Goal: Transaction & Acquisition: Purchase product/service

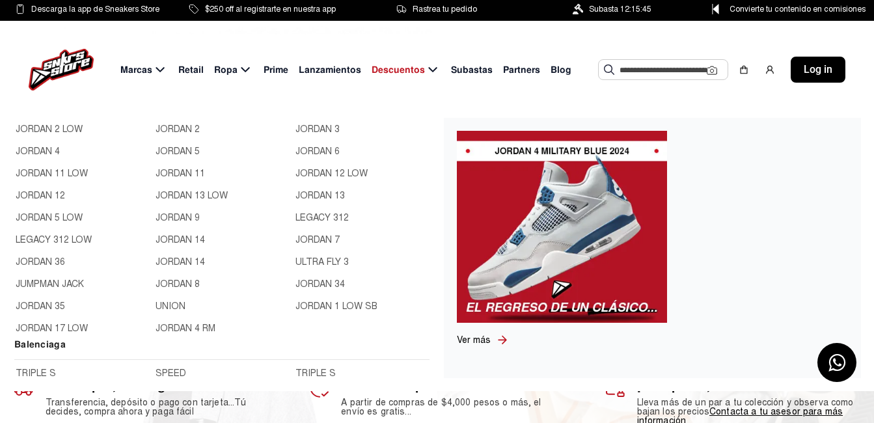
scroll to position [456, 0]
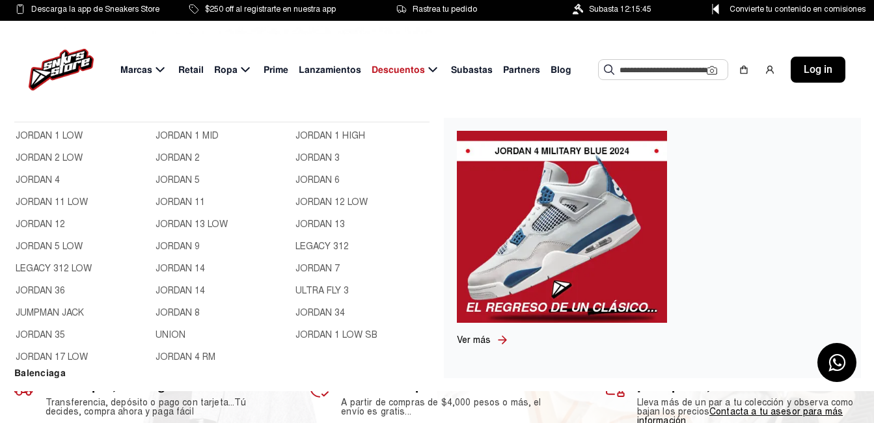
click at [76, 143] on link "JORDAN 1 LOW" at bounding box center [82, 136] width 132 height 14
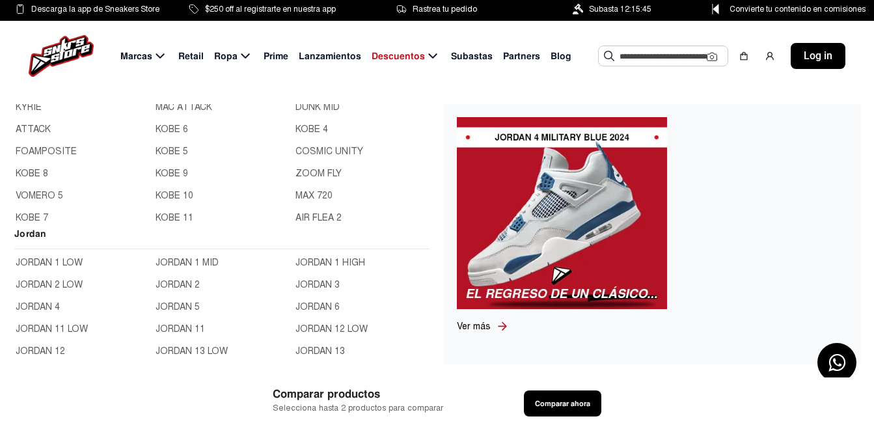
scroll to position [325, 0]
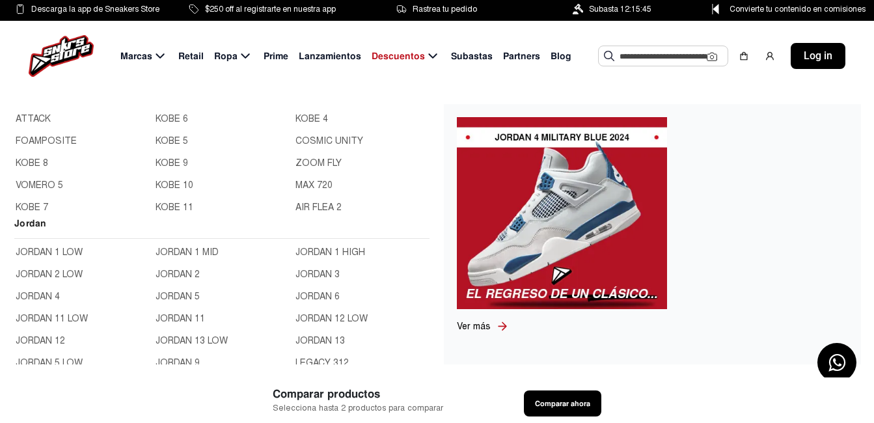
click at [62, 260] on link "JORDAN 1 LOW" at bounding box center [82, 252] width 132 height 14
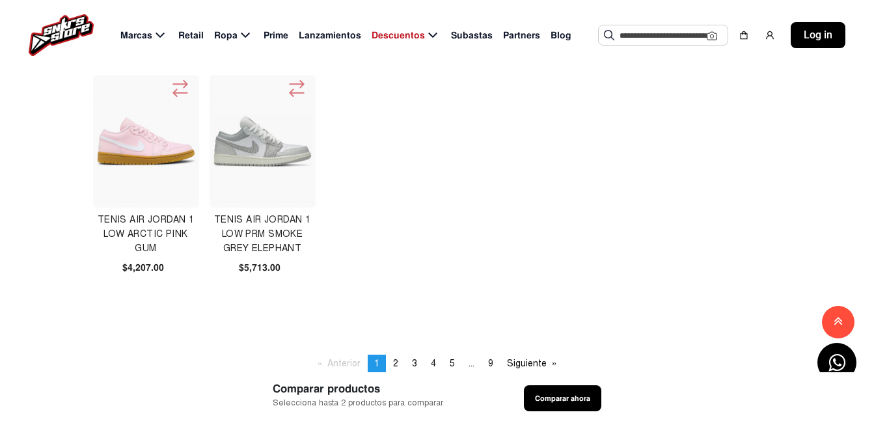
scroll to position [781, 0]
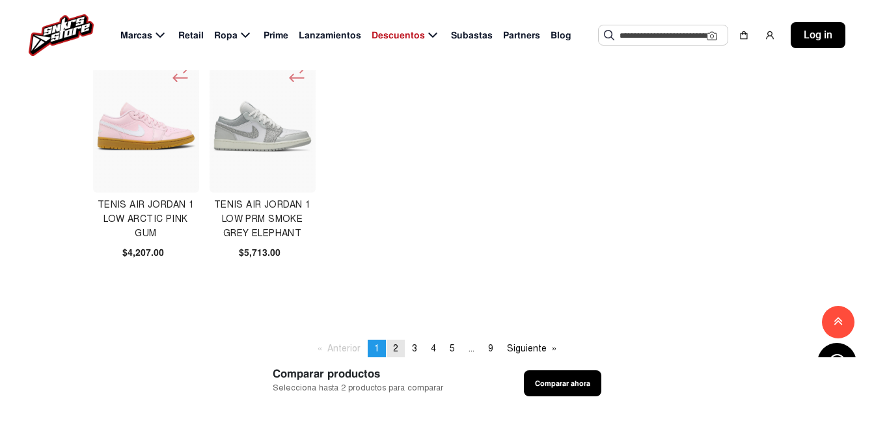
click at [395, 348] on span "2" at bounding box center [395, 348] width 5 height 11
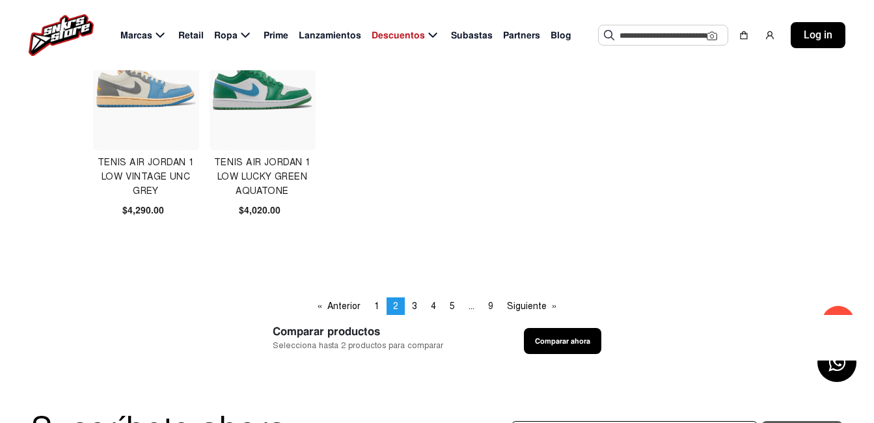
scroll to position [846, 0]
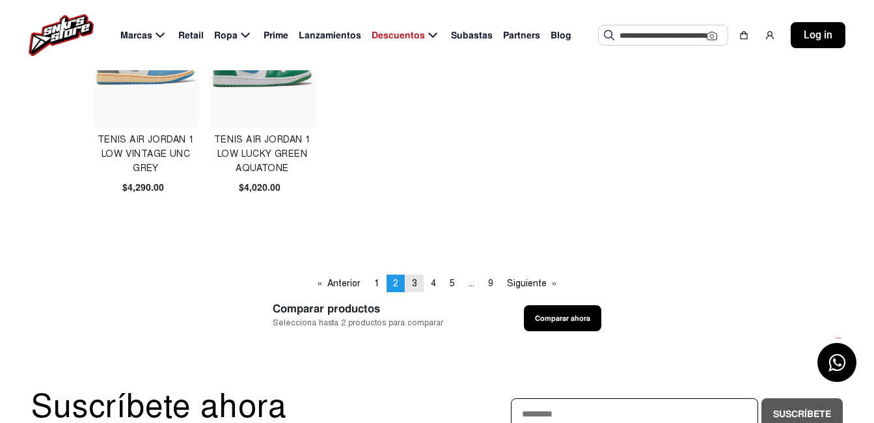
click at [417, 282] on link "page 3" at bounding box center [415, 284] width 18 height 18
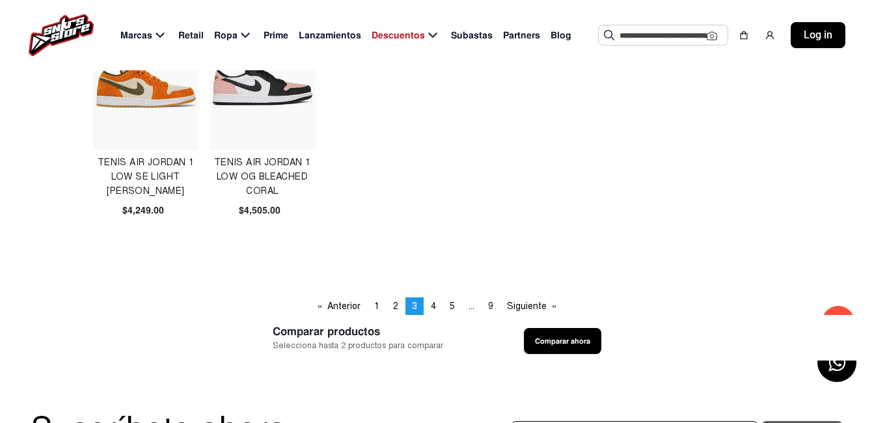
scroll to position [846, 0]
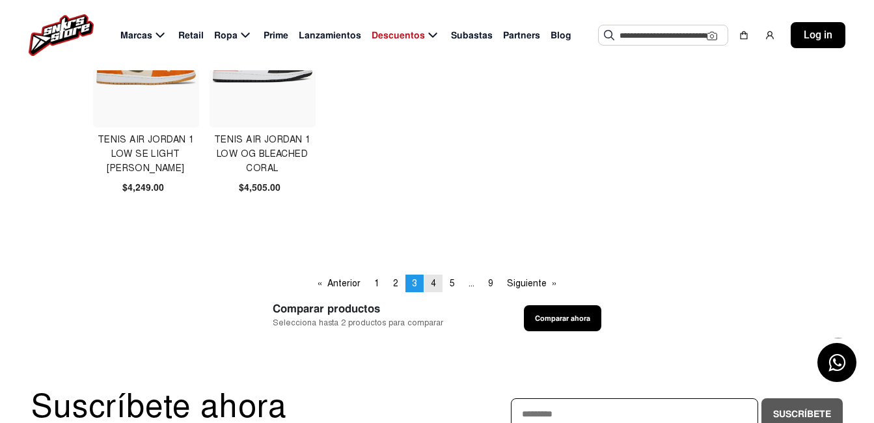
click at [436, 280] on link "page 4" at bounding box center [433, 284] width 18 height 18
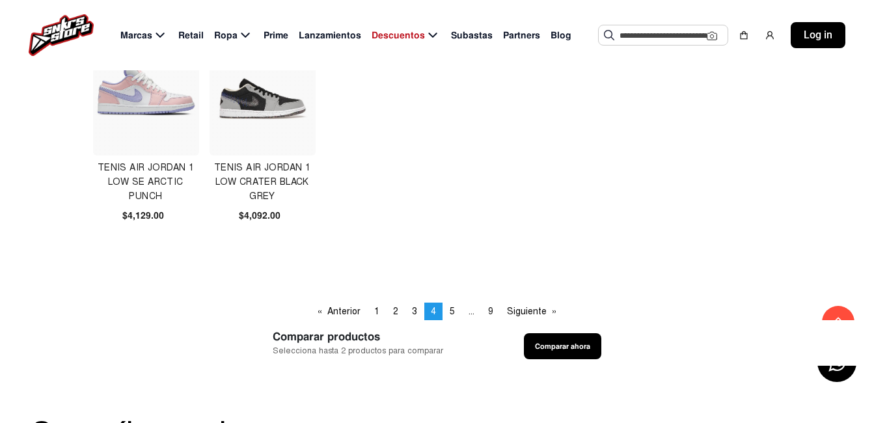
scroll to position [846, 0]
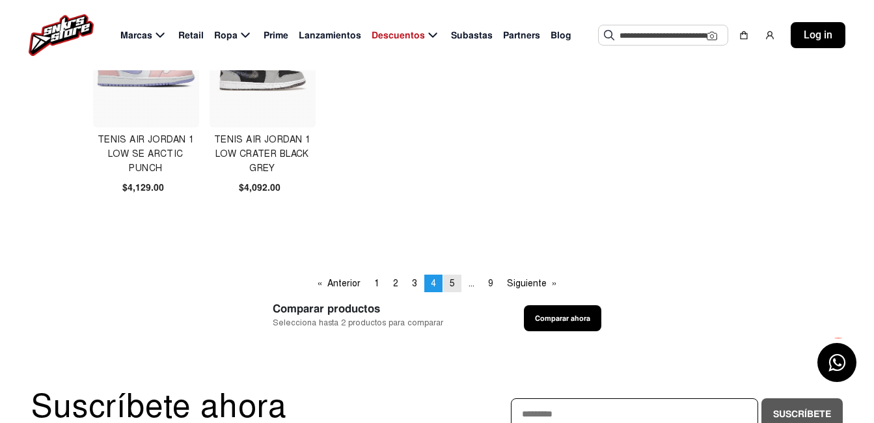
click at [452, 286] on span "5" at bounding box center [452, 283] width 5 height 11
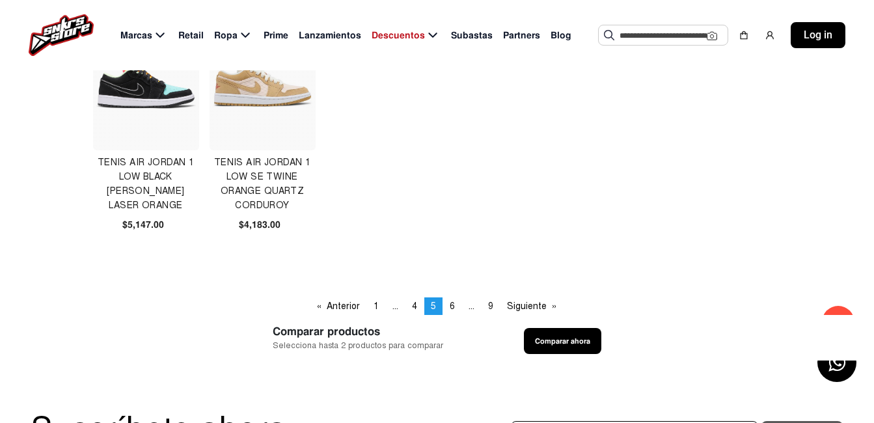
scroll to position [846, 0]
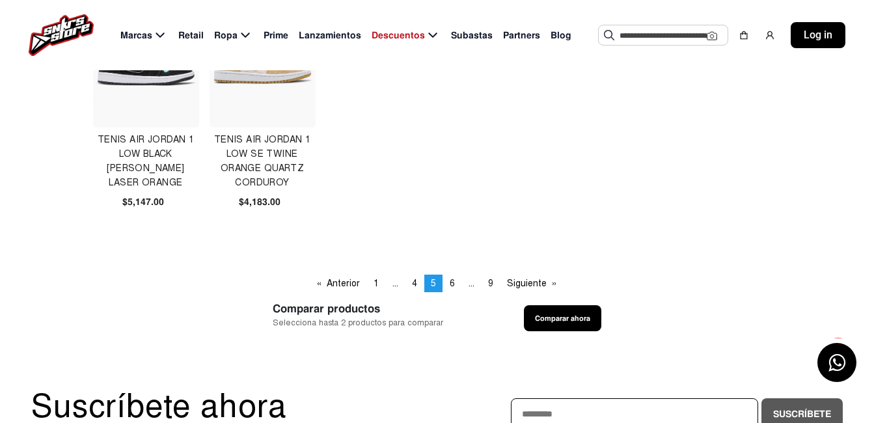
click at [452, 286] on span "6" at bounding box center [452, 283] width 5 height 11
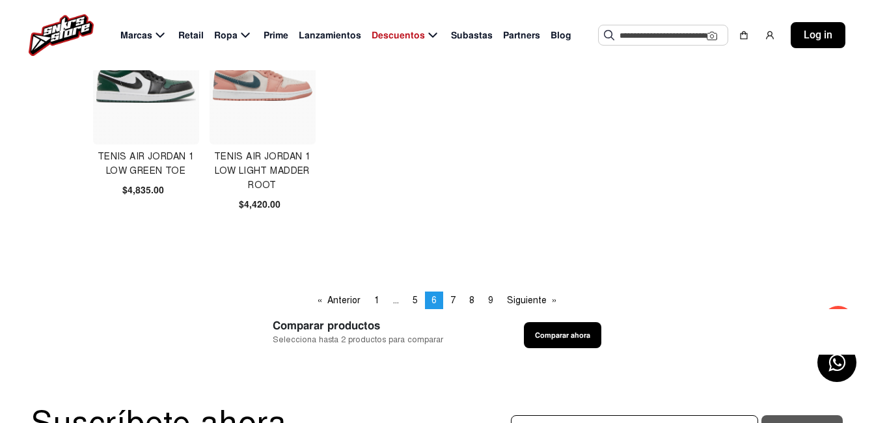
scroll to position [846, 0]
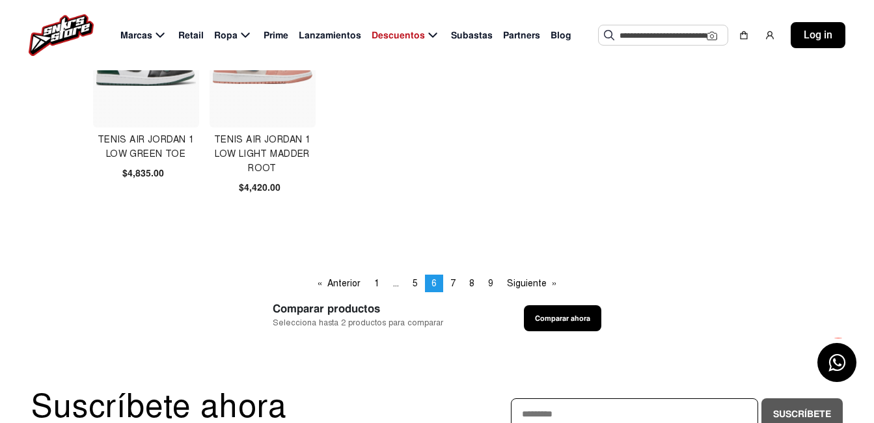
click at [452, 286] on span "7" at bounding box center [452, 283] width 5 height 11
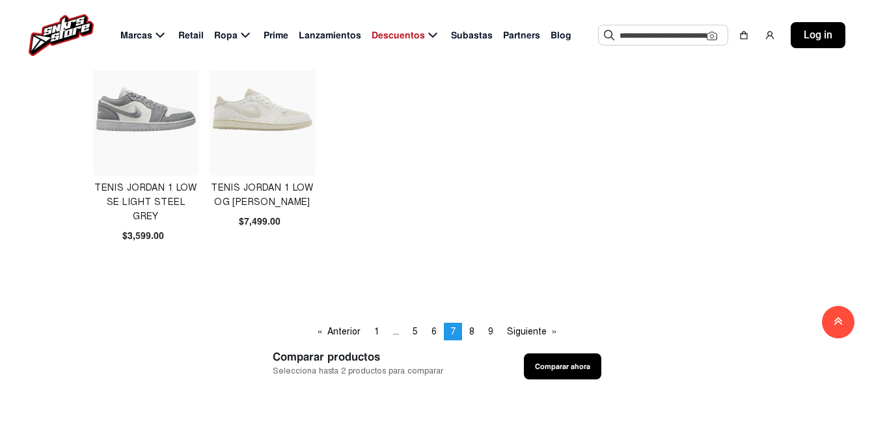
scroll to position [846, 0]
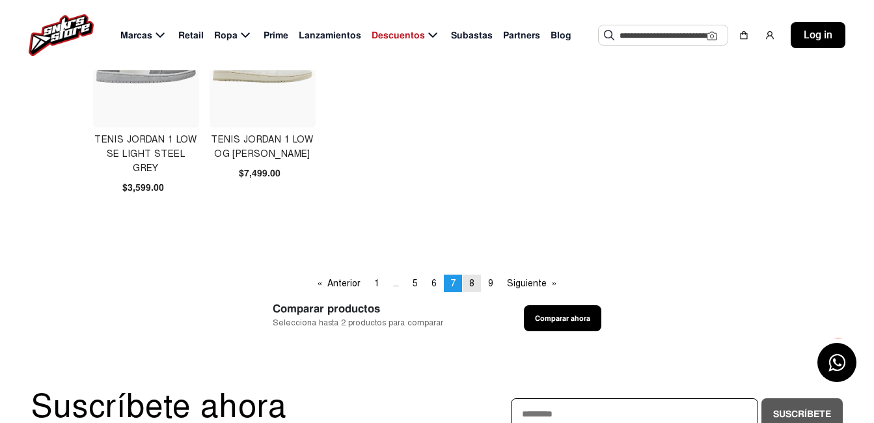
click at [475, 287] on link "page 8" at bounding box center [472, 284] width 18 height 18
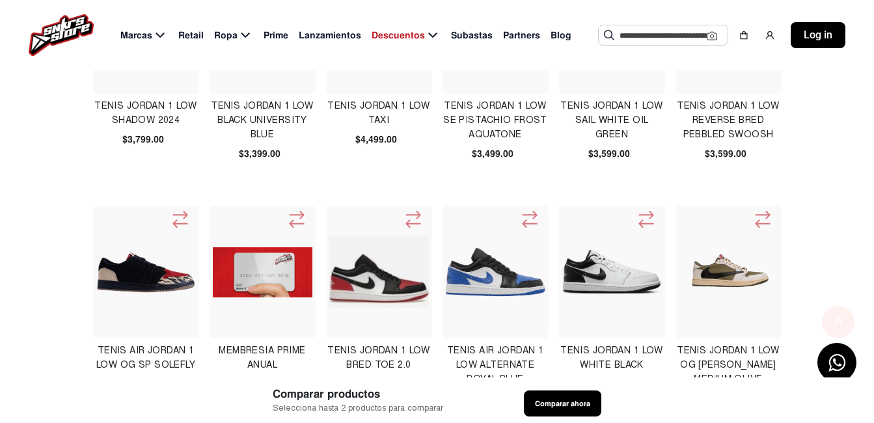
scroll to position [456, 0]
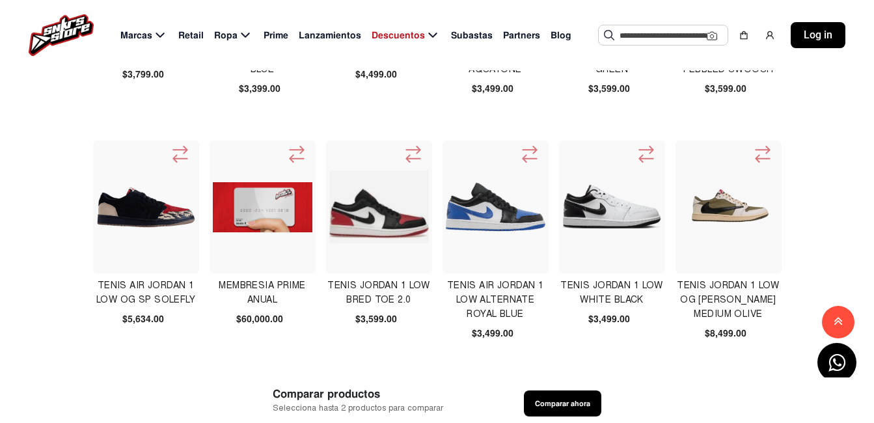
click at [733, 218] on img at bounding box center [729, 207] width 100 height 100
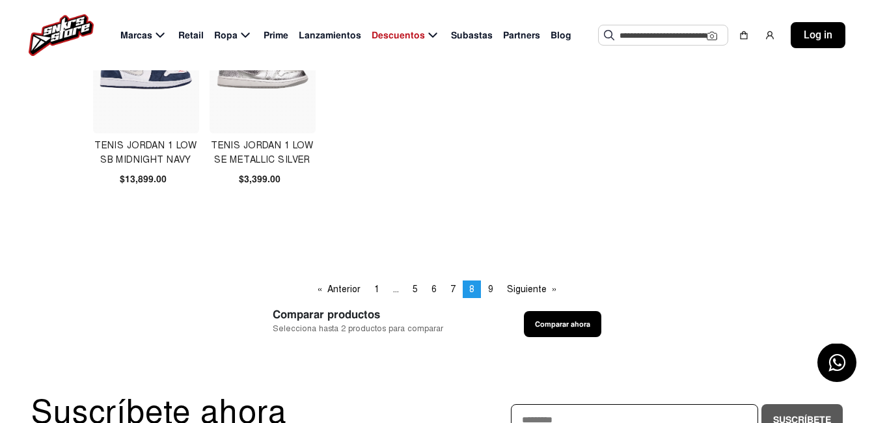
scroll to position [846, 0]
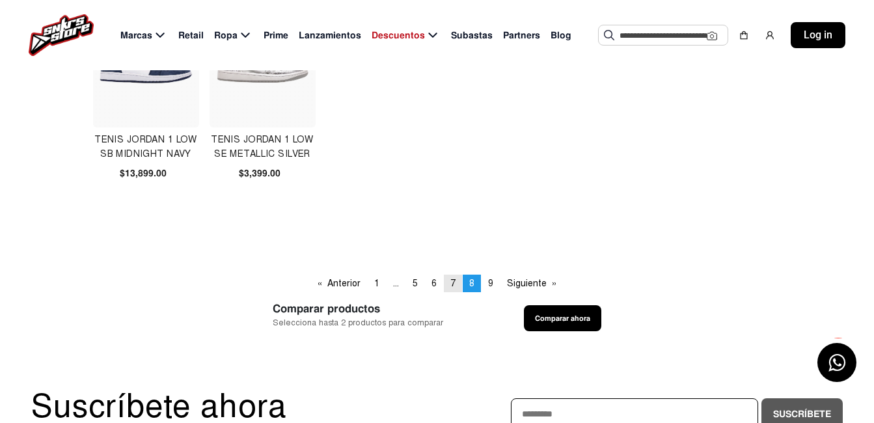
click at [451, 284] on span "7" at bounding box center [452, 283] width 5 height 11
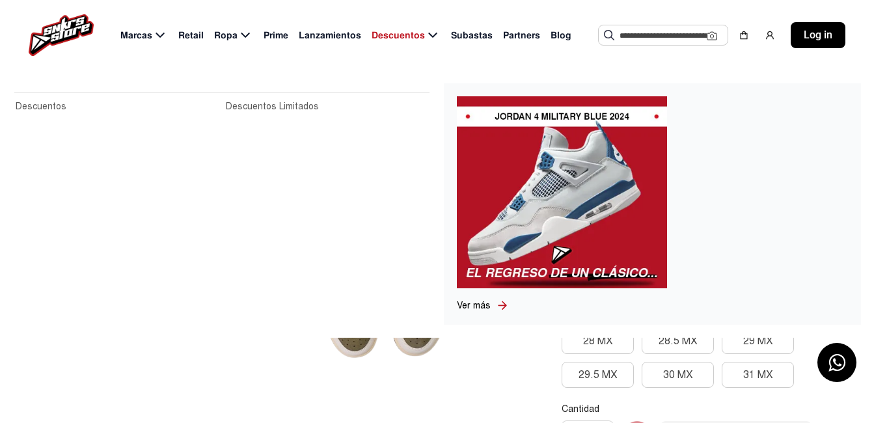
scroll to position [195, 0]
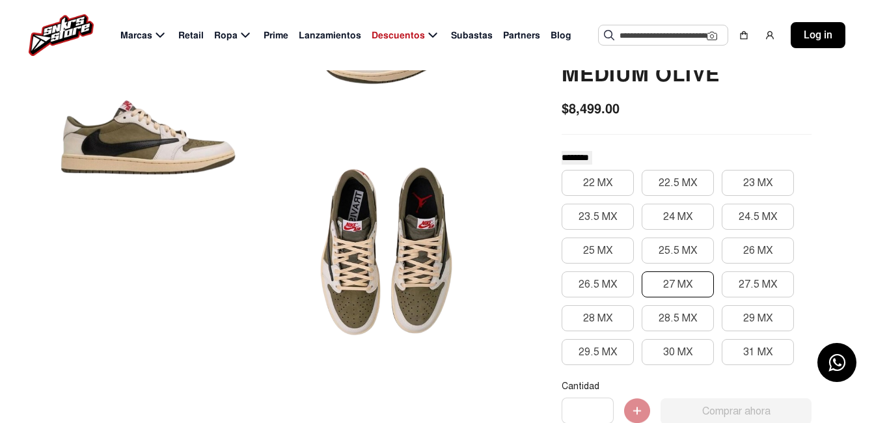
click at [678, 288] on button "27 MX" at bounding box center [678, 284] width 72 height 26
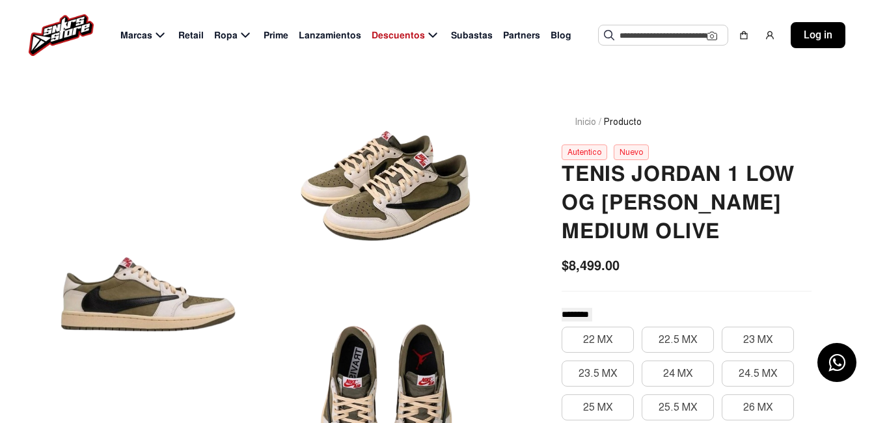
scroll to position [0, 0]
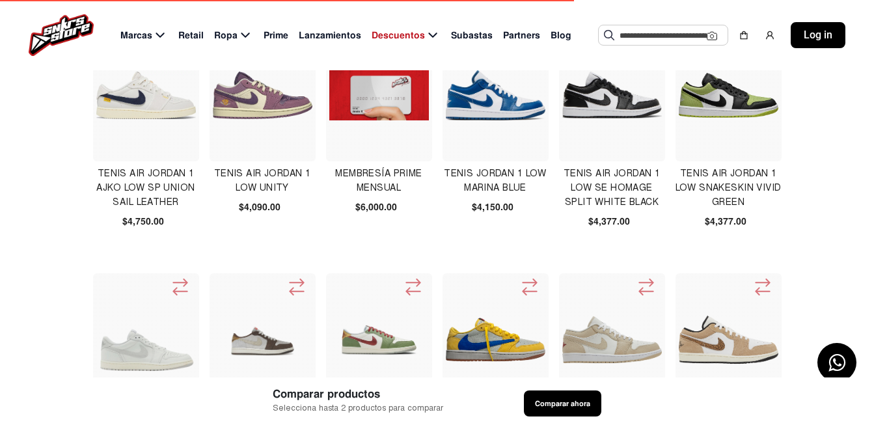
scroll to position [325, 0]
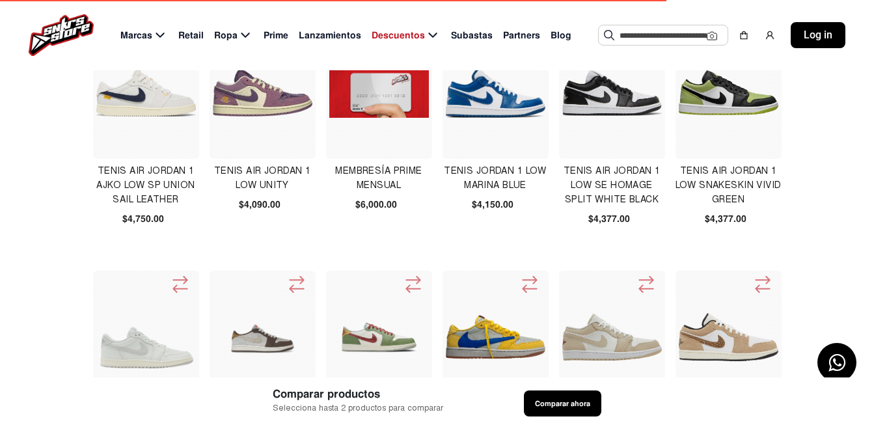
click at [501, 318] on img at bounding box center [496, 337] width 100 height 100
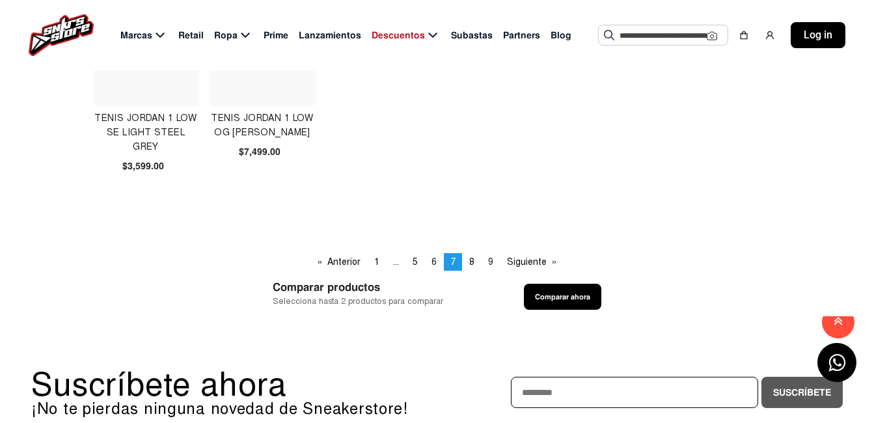
scroll to position [911, 0]
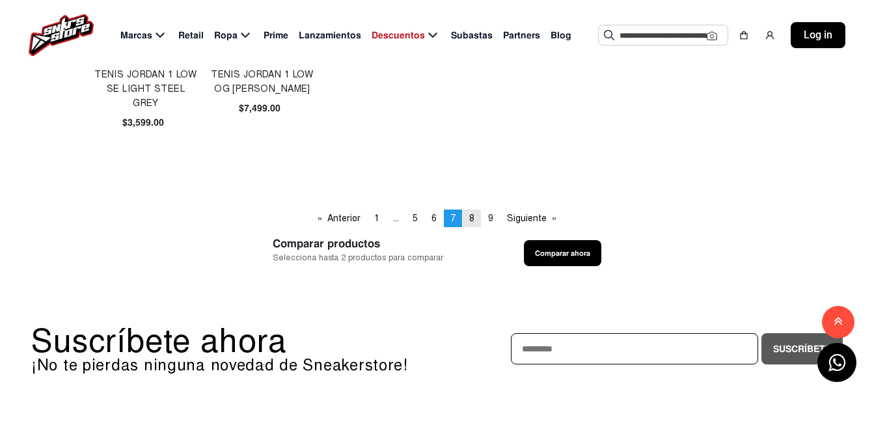
click at [469, 223] on span "8" at bounding box center [471, 218] width 5 height 11
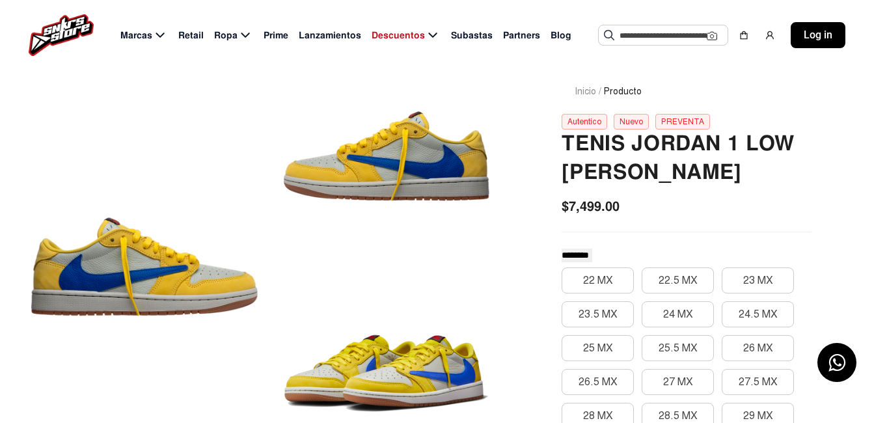
scroll to position [65, 0]
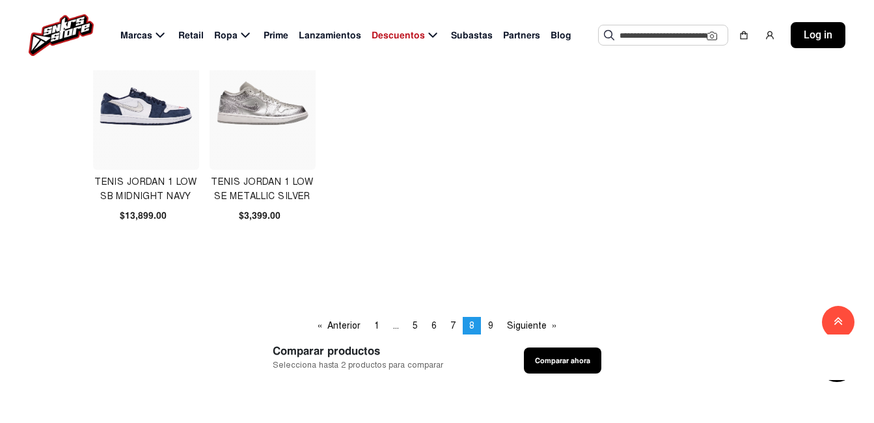
scroll to position [846, 0]
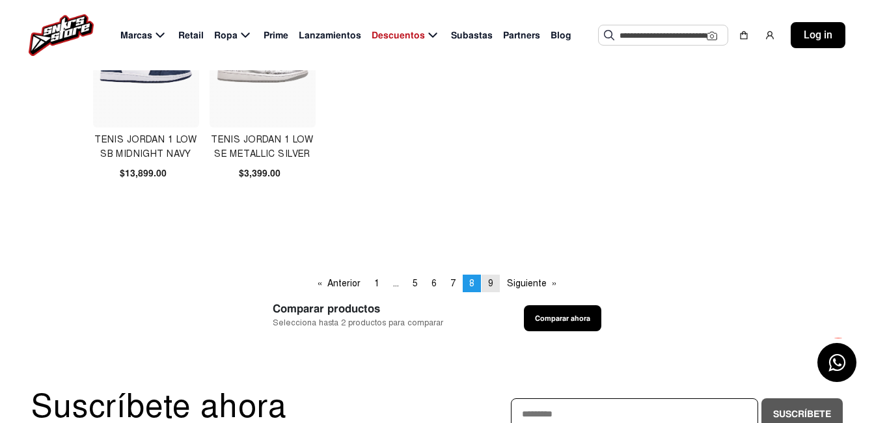
click at [493, 284] on span "9" at bounding box center [490, 283] width 5 height 11
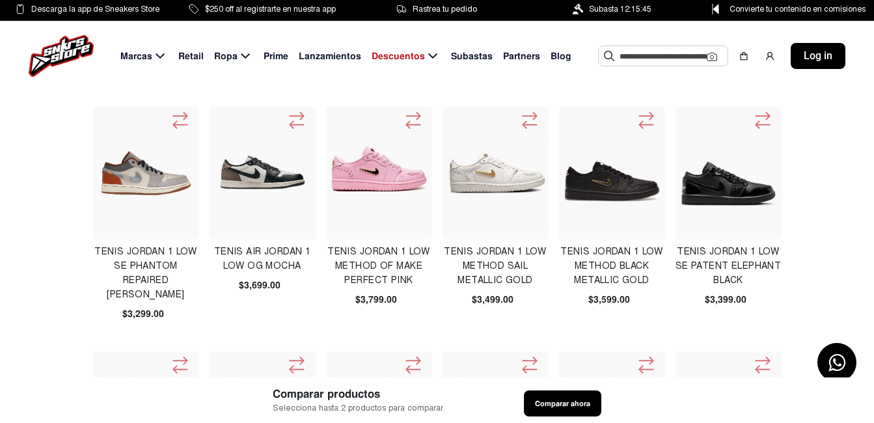
click at [742, 197] on img at bounding box center [729, 173] width 100 height 100
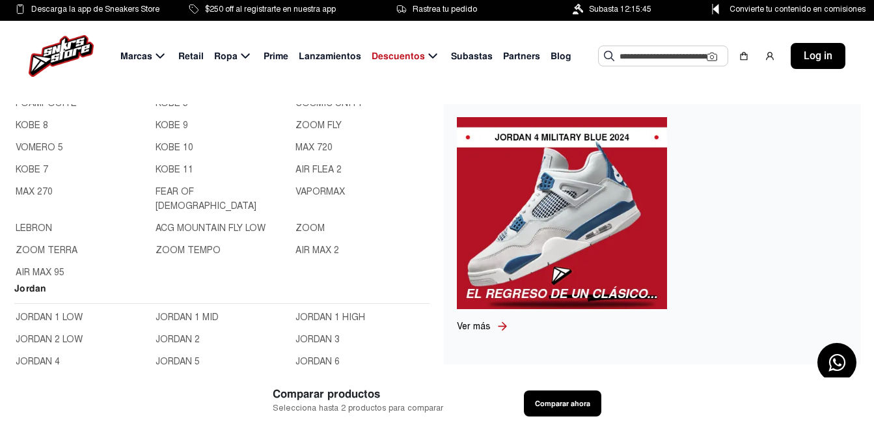
scroll to position [130, 0]
click at [69, 325] on link "JORDAN 1 LOW" at bounding box center [82, 318] width 132 height 14
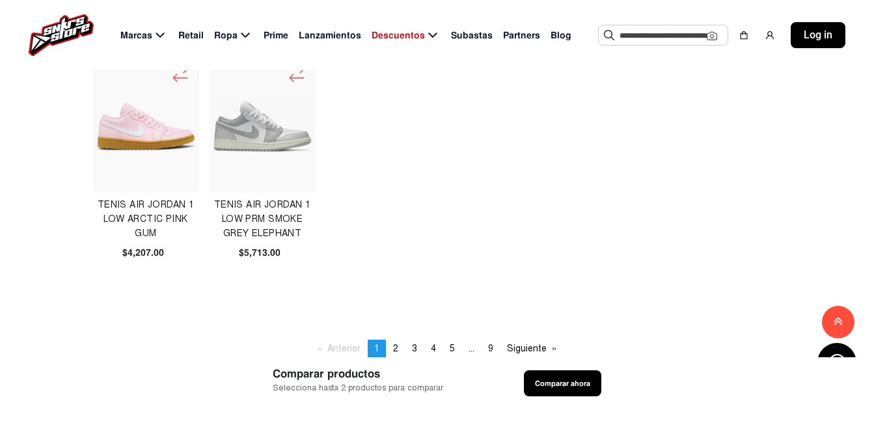
scroll to position [846, 0]
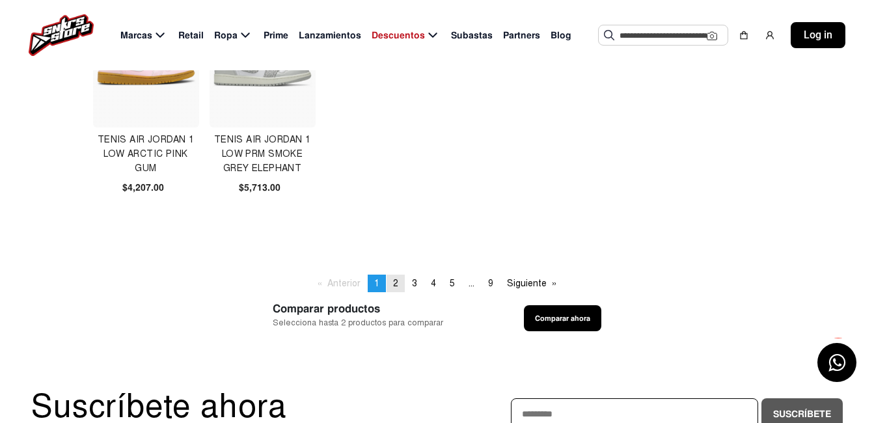
click at [393, 286] on span "2" at bounding box center [395, 283] width 5 height 11
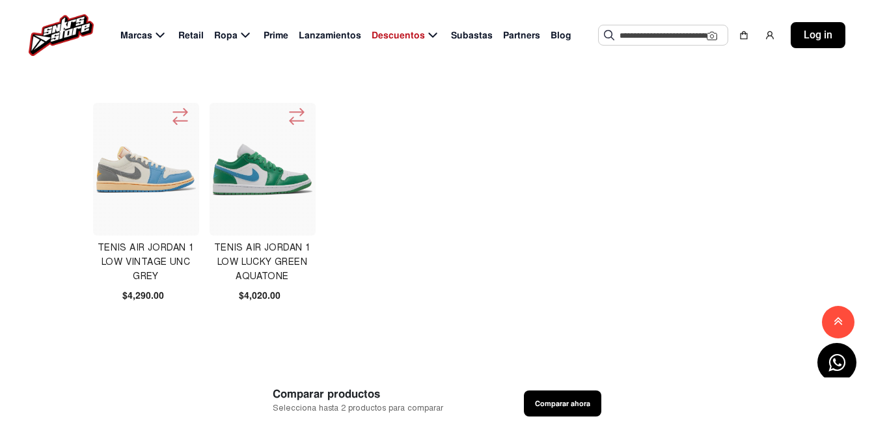
scroll to position [781, 0]
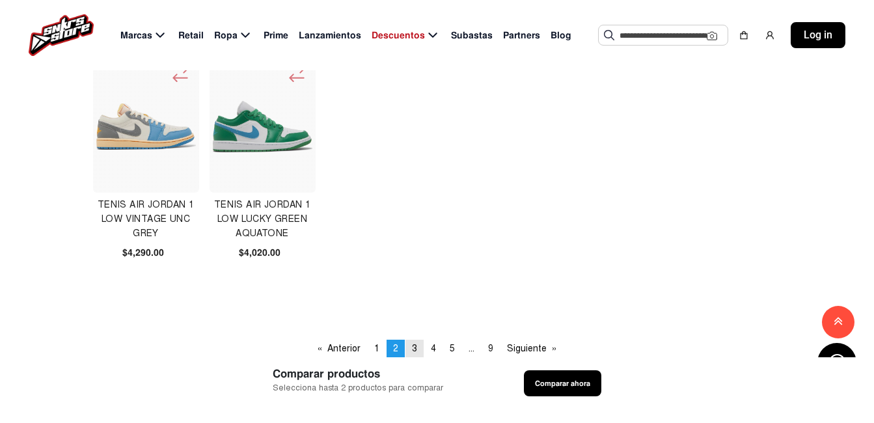
click at [413, 347] on span "3" at bounding box center [414, 348] width 5 height 11
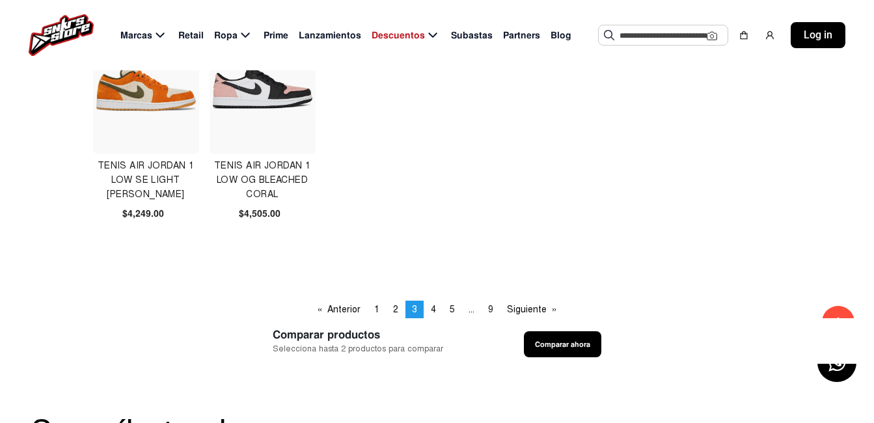
scroll to position [846, 0]
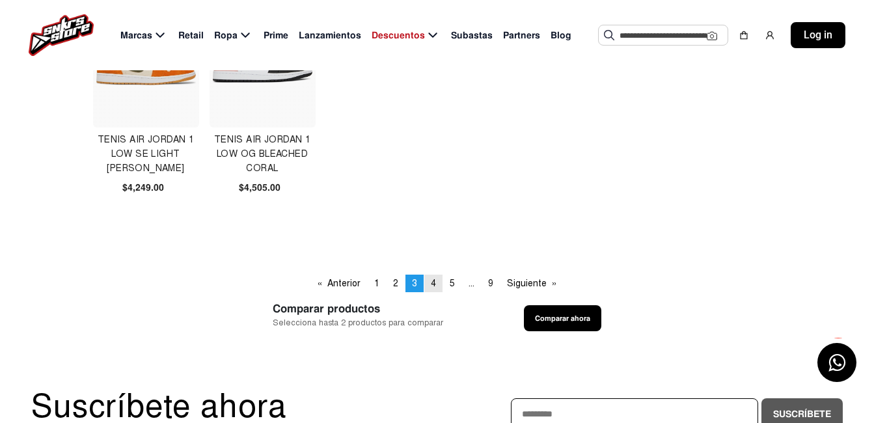
click at [436, 281] on link "page 4" at bounding box center [433, 284] width 18 height 18
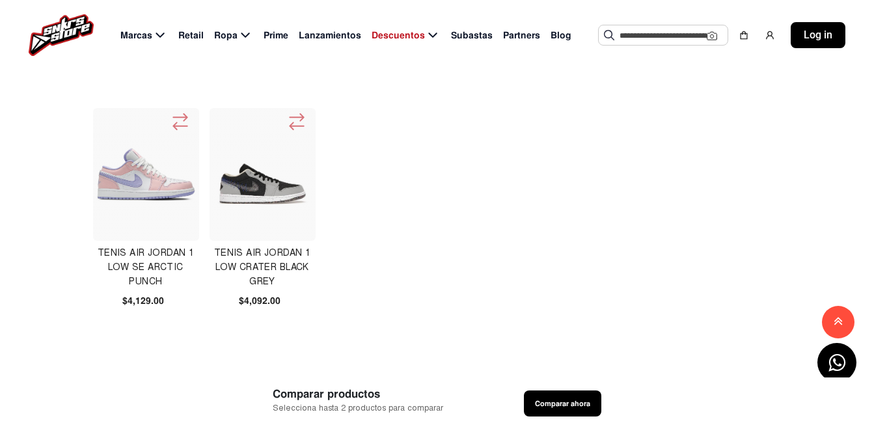
scroll to position [846, 0]
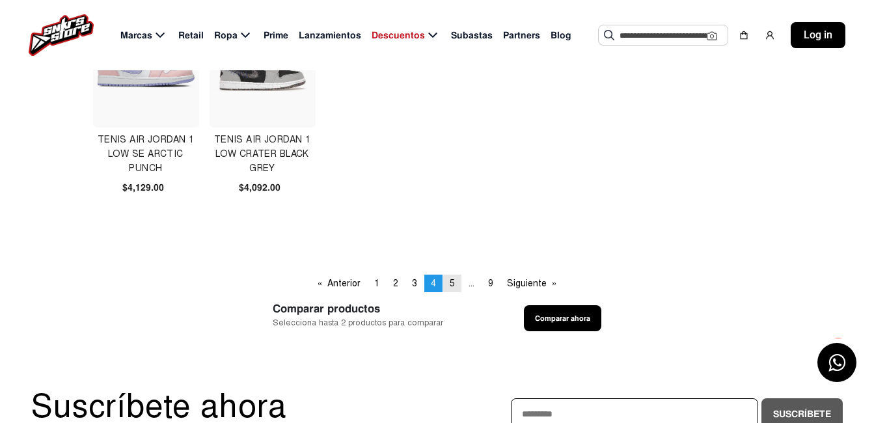
click at [447, 286] on link "page 5" at bounding box center [452, 284] width 18 height 18
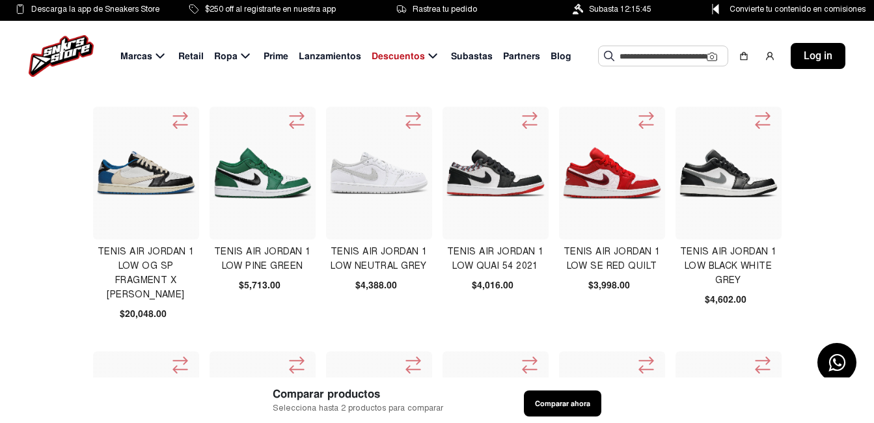
click at [157, 184] on img at bounding box center [146, 173] width 100 height 100
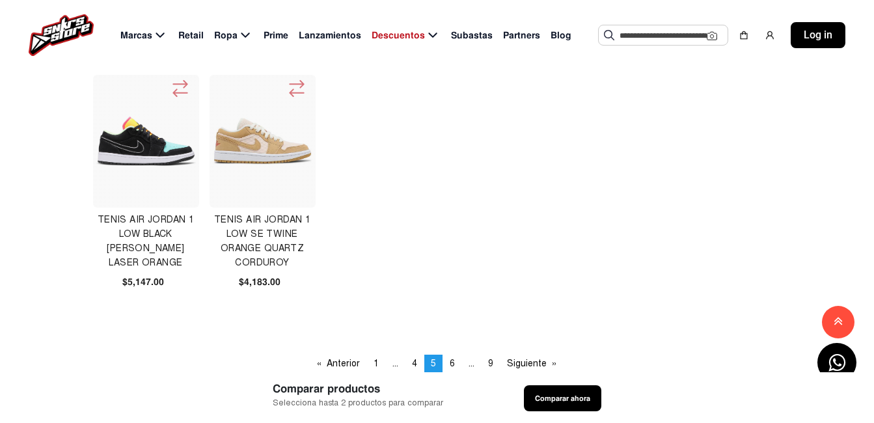
scroll to position [846, 0]
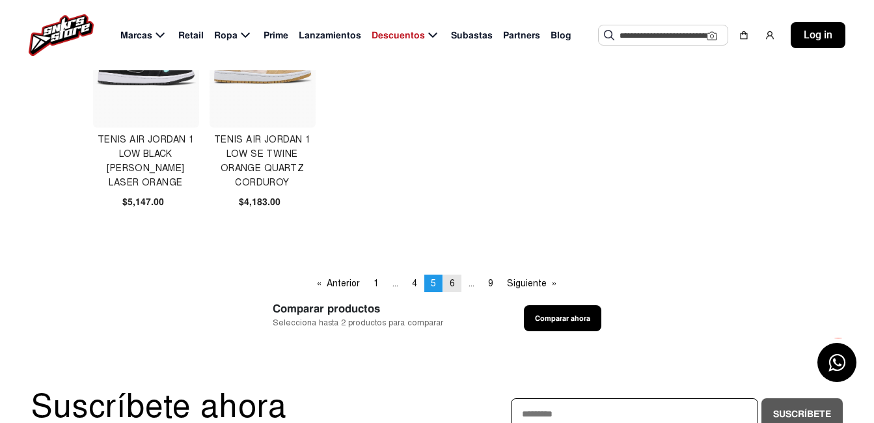
click at [448, 286] on link "page 6" at bounding box center [452, 284] width 18 height 18
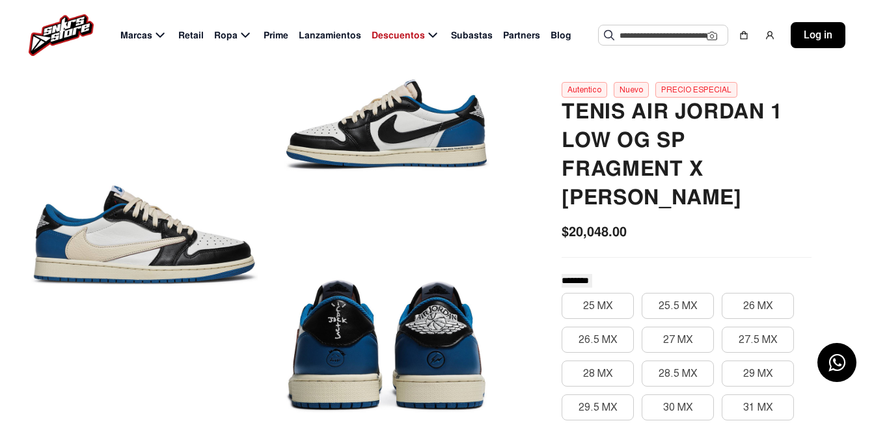
scroll to position [130, 0]
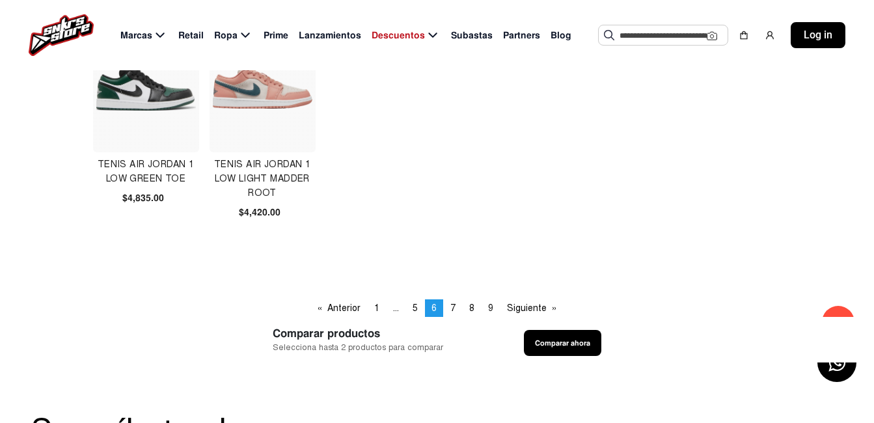
scroll to position [846, 0]
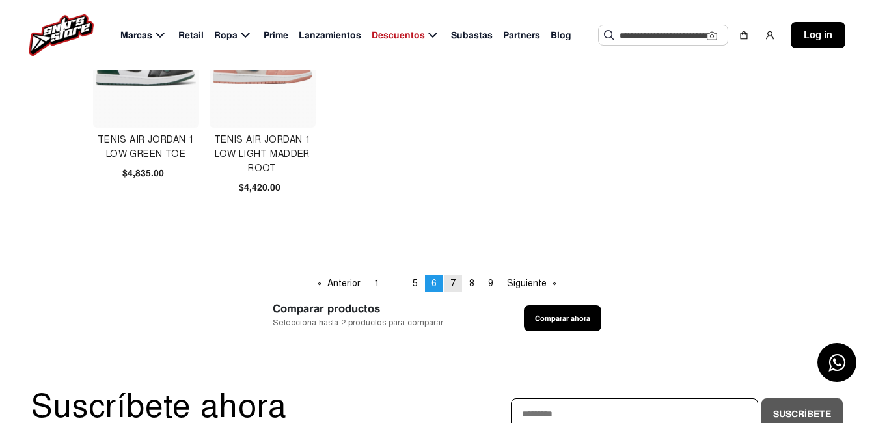
click at [450, 287] on link "page 7" at bounding box center [453, 284] width 18 height 18
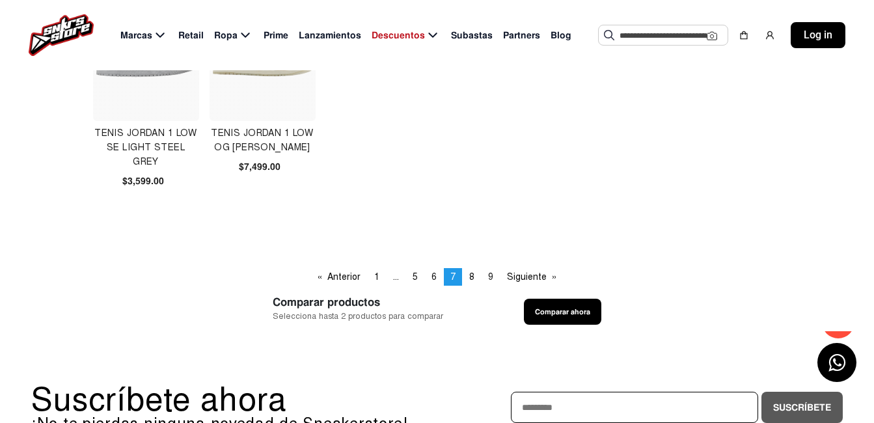
scroll to position [911, 0]
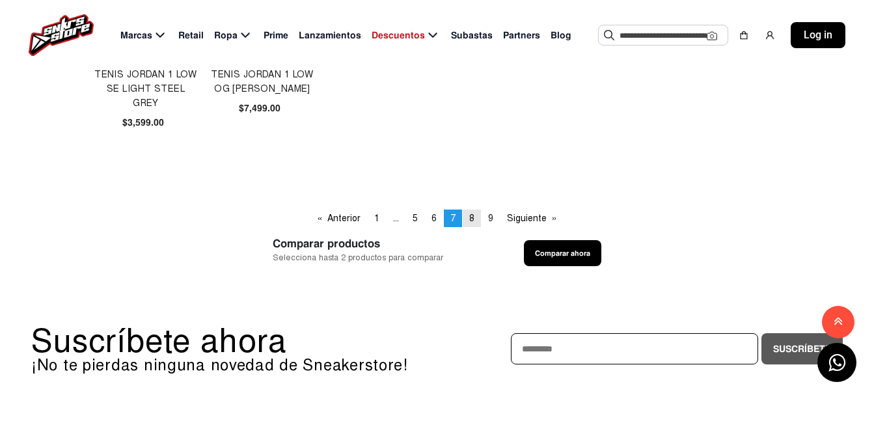
click at [471, 218] on span "8" at bounding box center [471, 218] width 5 height 11
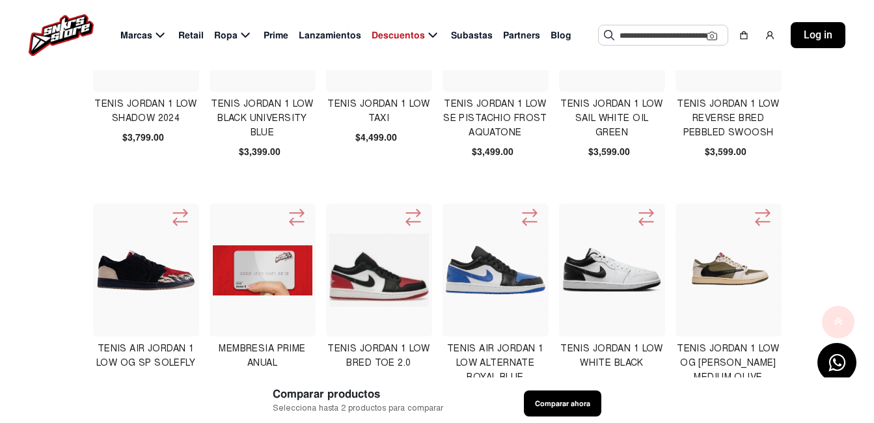
scroll to position [456, 0]
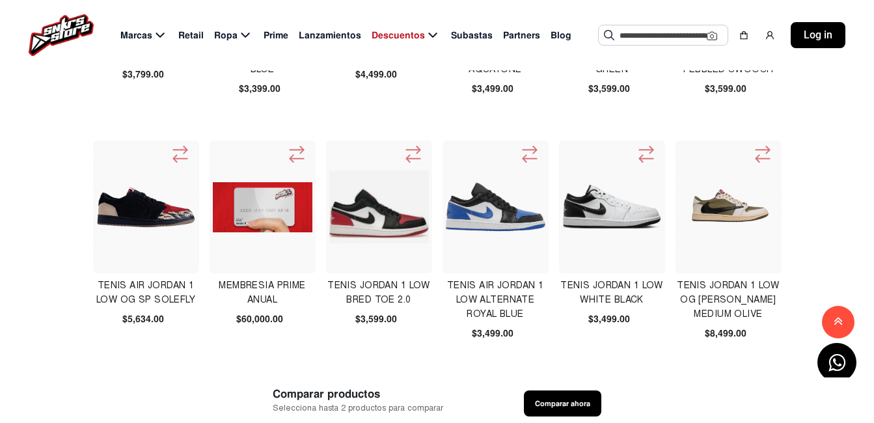
click at [726, 214] on img at bounding box center [729, 207] width 100 height 100
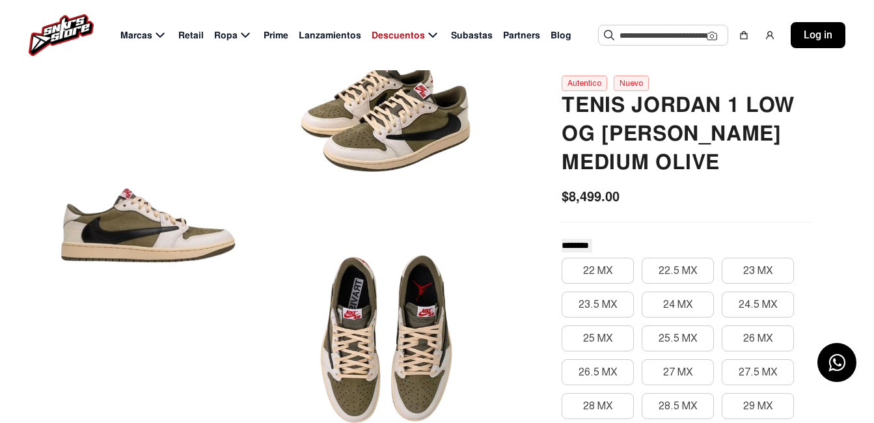
scroll to position [130, 0]
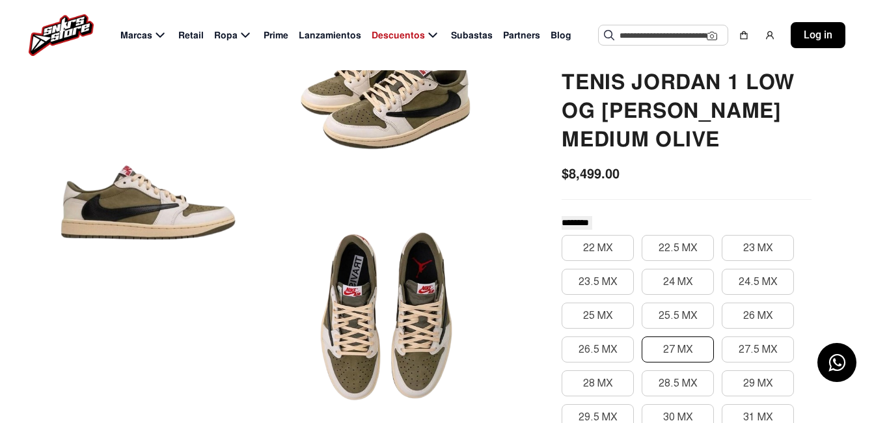
click at [699, 354] on button "27 MX" at bounding box center [678, 350] width 72 height 26
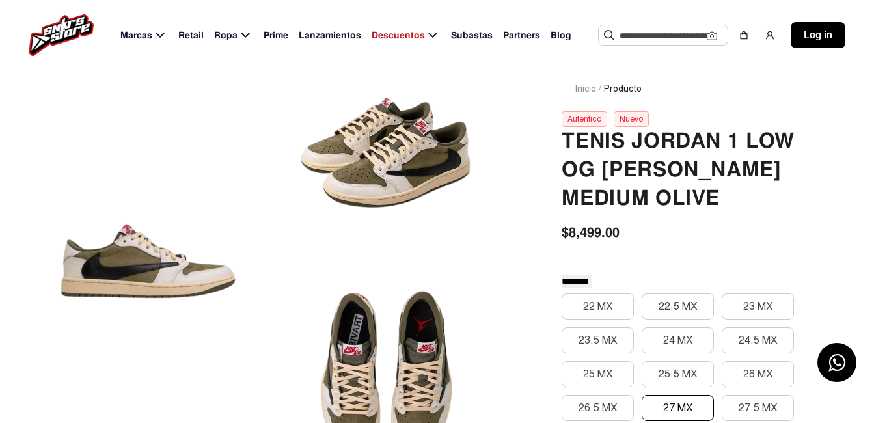
scroll to position [0, 0]
